Goal: Transaction & Acquisition: Purchase product/service

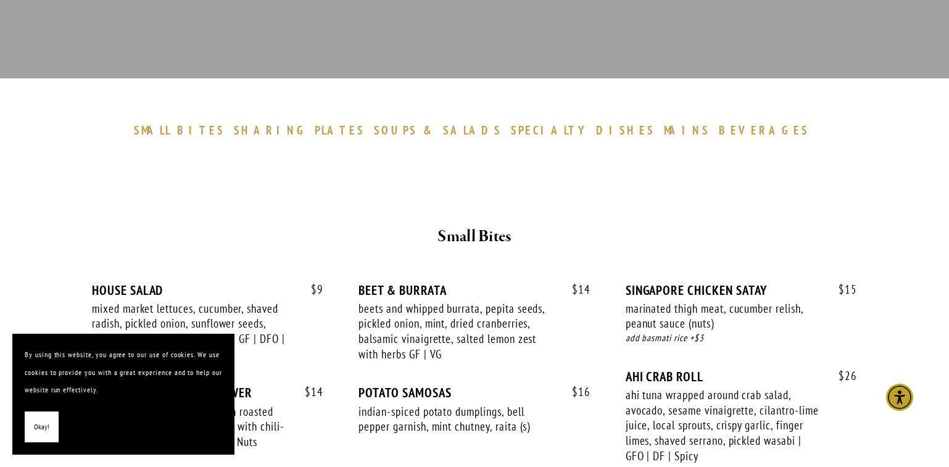
scroll to position [370, 0]
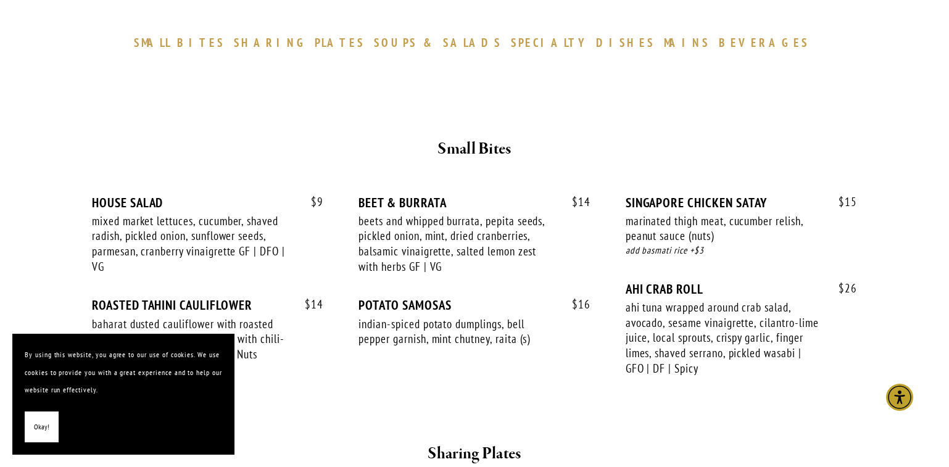
click at [32, 430] on button "Okay!" at bounding box center [42, 426] width 34 height 31
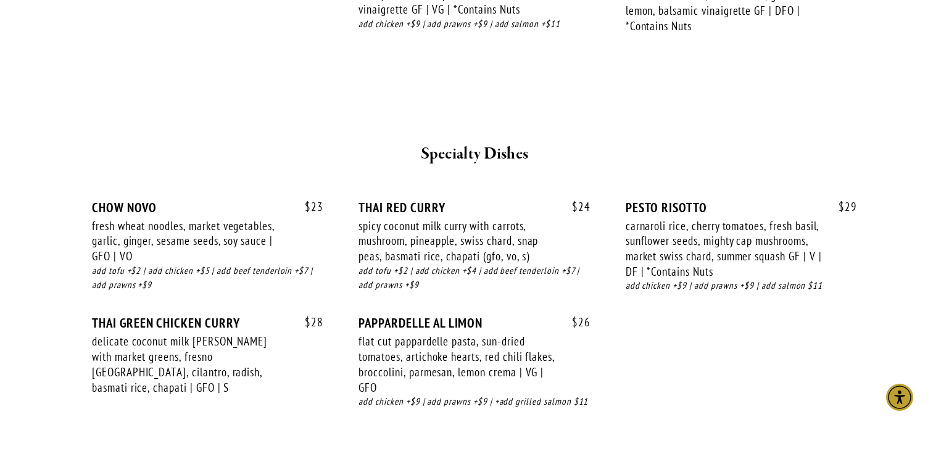
scroll to position [1604, 0]
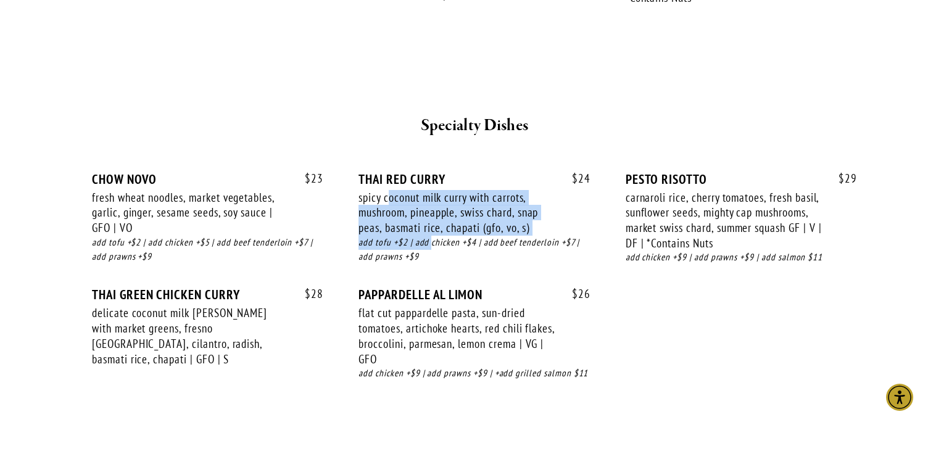
drag, startPoint x: 388, startPoint y: 199, endPoint x: 431, endPoint y: 246, distance: 63.7
click at [431, 246] on div "$ 24 THAI RED [PERSON_NAME] spicy coconut milk [PERSON_NAME] with carrots, mush…" at bounding box center [473, 229] width 231 height 116
drag, startPoint x: 431, startPoint y: 246, endPoint x: 354, endPoint y: 230, distance: 78.8
click at [431, 246] on div "add tofu +$2 | add chicken +$4 | add beef tenderloin +$7 | add prawns +$9" at bounding box center [473, 250] width 231 height 28
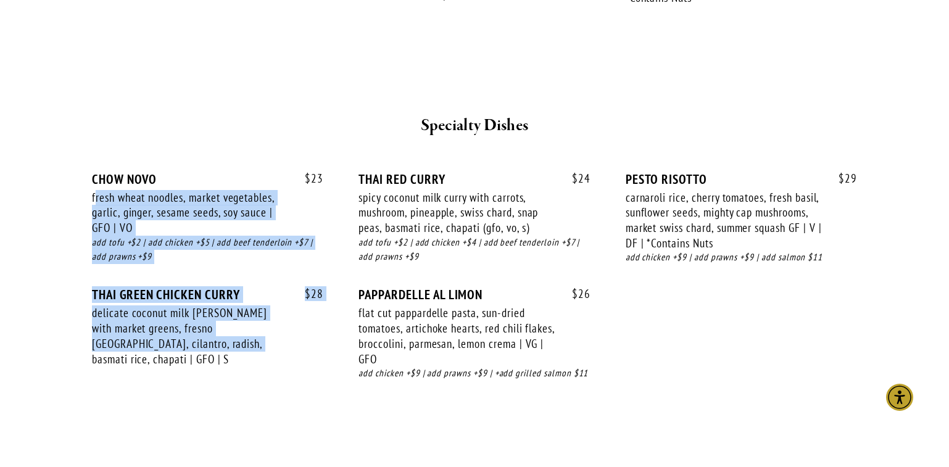
drag, startPoint x: 97, startPoint y: 197, endPoint x: 180, endPoint y: 346, distance: 170.4
click at [180, 346] on div "$ 23 CHOW NOVO fresh wheat noodles, market vegetables, garlic, ginger, sesame s…" at bounding box center [474, 287] width 765 height 233
drag, startPoint x: 180, startPoint y: 346, endPoint x: 218, endPoint y: 323, distance: 44.5
click at [180, 346] on div "delicate coconut milk [PERSON_NAME] with market greens, fresno [GEOGRAPHIC_DATA…" at bounding box center [190, 335] width 196 height 61
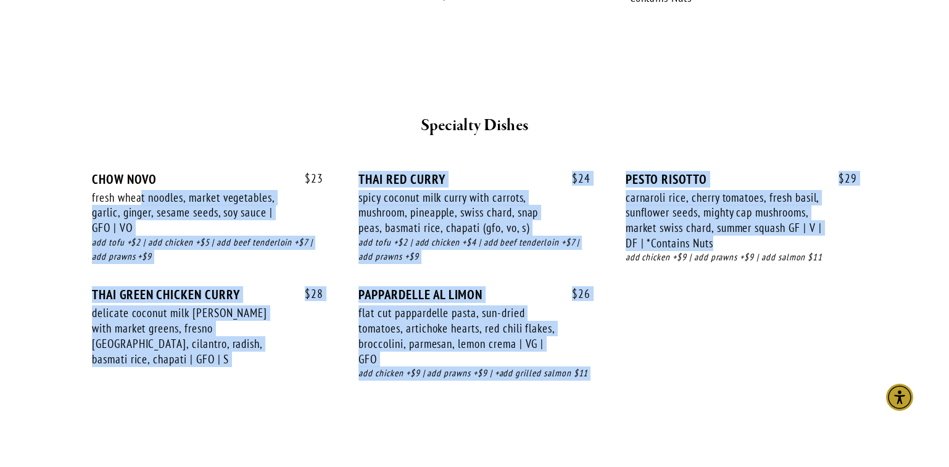
drag, startPoint x: 142, startPoint y: 199, endPoint x: 786, endPoint y: 238, distance: 645.8
click at [786, 238] on div "$ 23 CHOW NOVO fresh wheat noodles, market vegetables, garlic, ginger, sesame s…" at bounding box center [474, 287] width 765 height 233
click at [786, 238] on div "carnaroli rice, cherry tomatoes, fresh basil, sunflower seeds, mighty cap mushr…" at bounding box center [723, 220] width 196 height 61
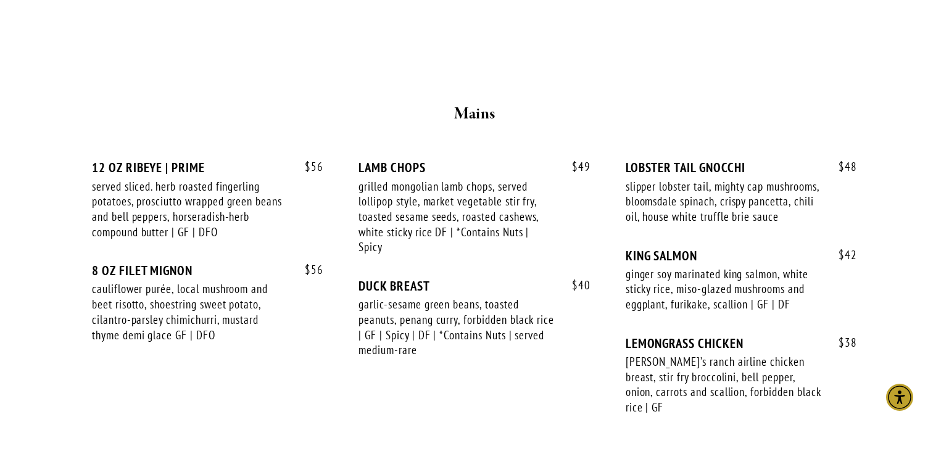
scroll to position [2097, 0]
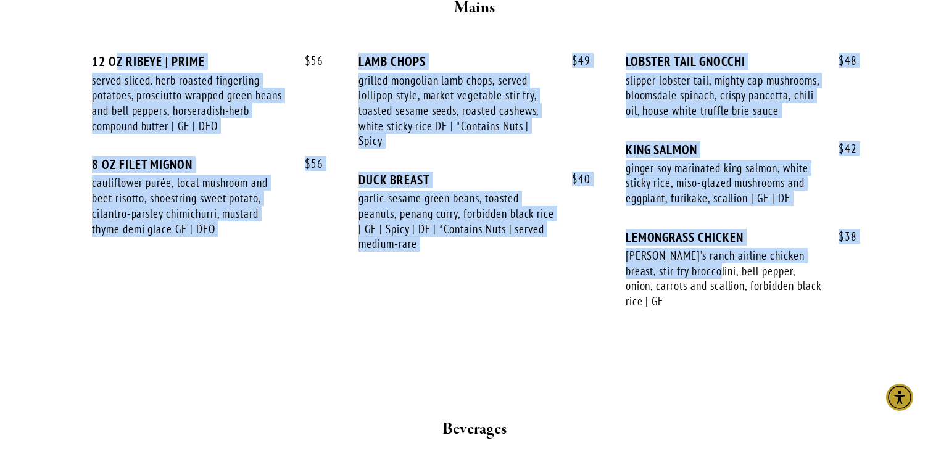
drag, startPoint x: 118, startPoint y: 67, endPoint x: 690, endPoint y: 289, distance: 613.2
click at [690, 289] on div "$ 56 12 OZ RIBEYE | PRIME served sliced. herb roasted fingerling potatoes, pros…" at bounding box center [474, 193] width 765 height 278
click at [690, 289] on div "[PERSON_NAME]’s ranch airline chicken breast, stir fry broccolini, bell pepper,…" at bounding box center [723, 278] width 196 height 61
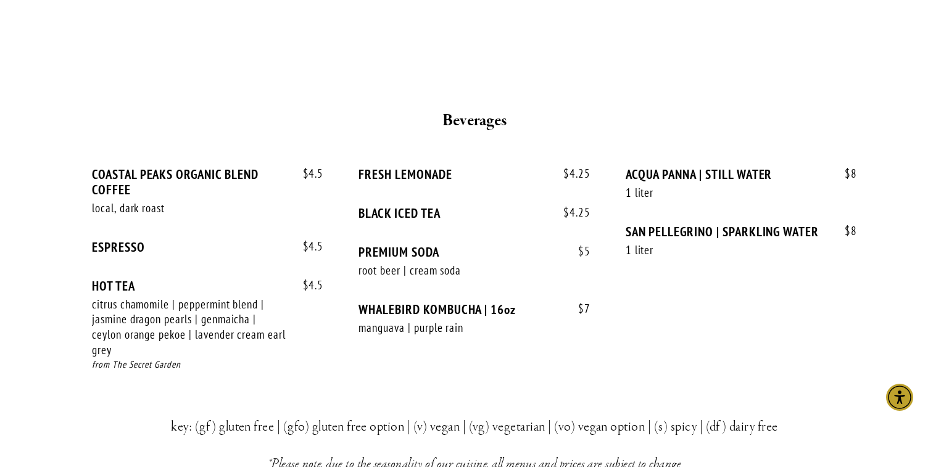
scroll to position [2467, 0]
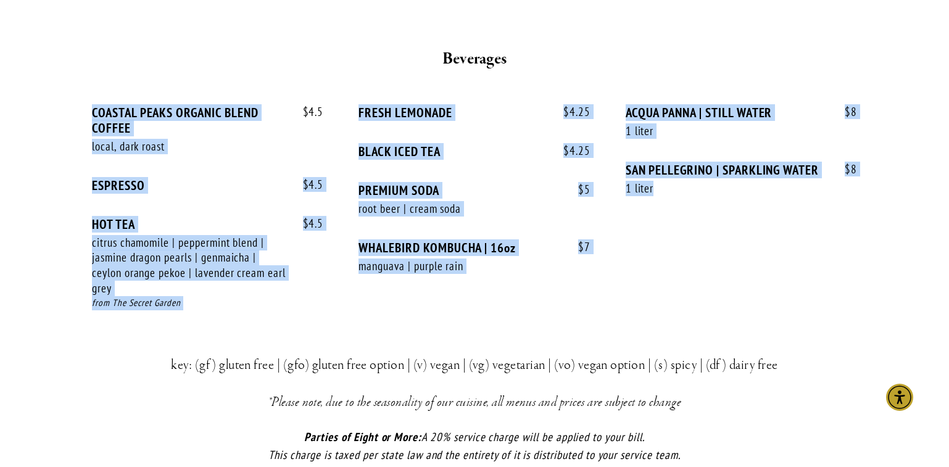
drag, startPoint x: 94, startPoint y: 105, endPoint x: 691, endPoint y: 264, distance: 618.0
click at [691, 264] on div "$ 4.5 COASTAL PEAKS ORGANIC BLEND COFFEE local, dark roast $ 4.5 $ 4.5 ESPRESSO…" at bounding box center [474, 219] width 765 height 229
drag, startPoint x: 692, startPoint y: 273, endPoint x: 120, endPoint y: 117, distance: 593.3
click at [120, 117] on div "$ 4.5 COASTAL PEAKS ORGANIC BLEND COFFEE local, dark roast $ 4.5 $ 4.5 ESPRESSO…" at bounding box center [474, 219] width 765 height 229
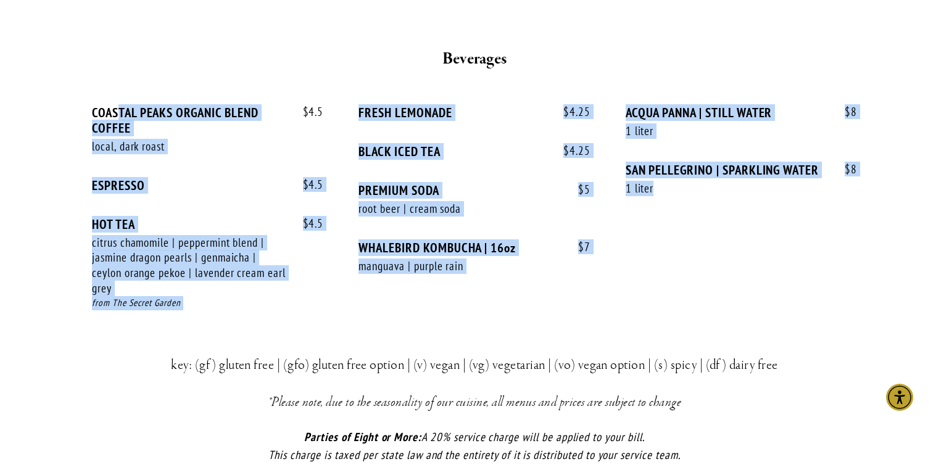
click at [120, 117] on div "COASTAL PEAKS ORGANIC BLEND COFFEE" at bounding box center [207, 120] width 231 height 31
drag, startPoint x: 675, startPoint y: 257, endPoint x: 155, endPoint y: 100, distance: 543.7
click at [155, 100] on div "$ 4.5 COASTAL PEAKS ORGANIC BLEND COFFEE local, dark roast $ 4.5 $ 4.5 ESPRESSO…" at bounding box center [474, 214] width 786 height 262
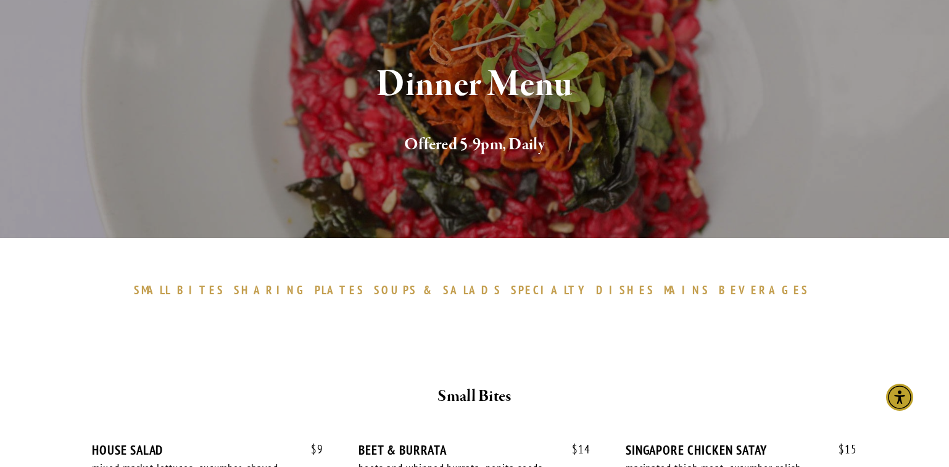
scroll to position [123, 0]
